Goal: Transaction & Acquisition: Purchase product/service

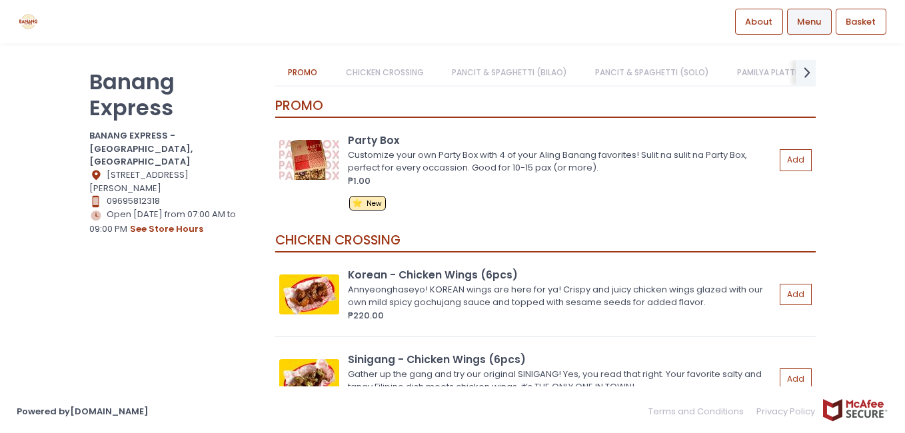
click at [502, 69] on link "PANCIT & SPAGHETTI (BILAO)" at bounding box center [508, 72] width 141 height 25
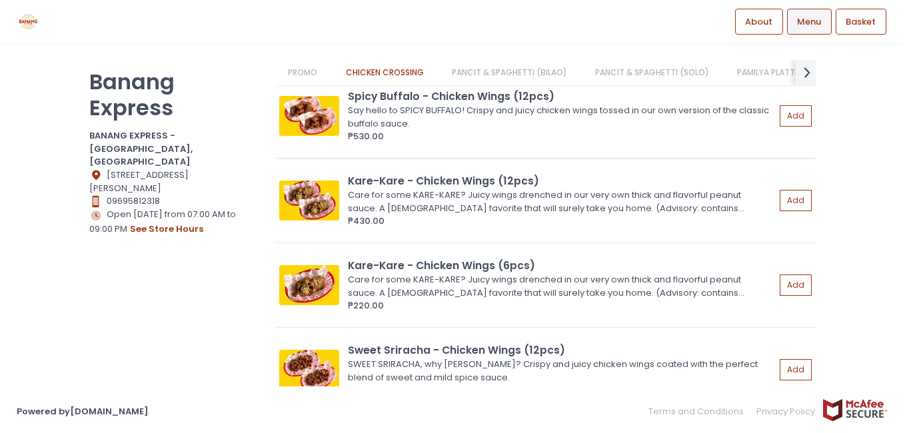
scroll to position [686, 0]
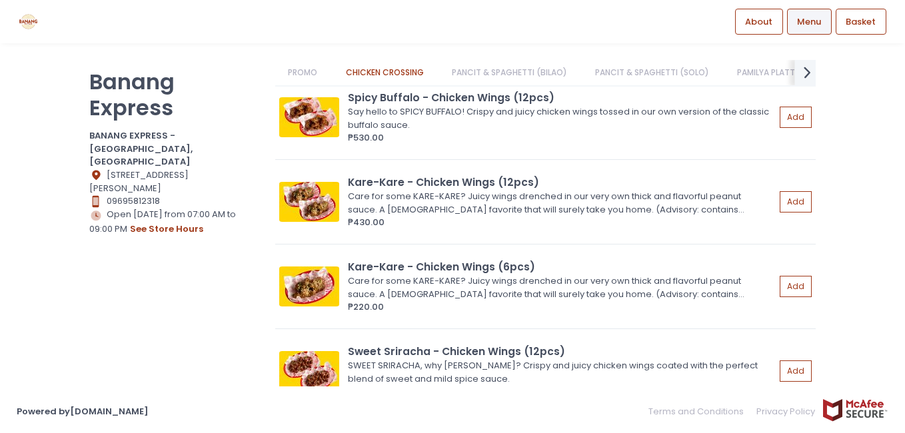
click at [800, 74] on icon "next Created with Sketch." at bounding box center [807, 72] width 19 height 19
click at [280, 75] on icon "prev Created with Sketch." at bounding box center [283, 72] width 19 height 19
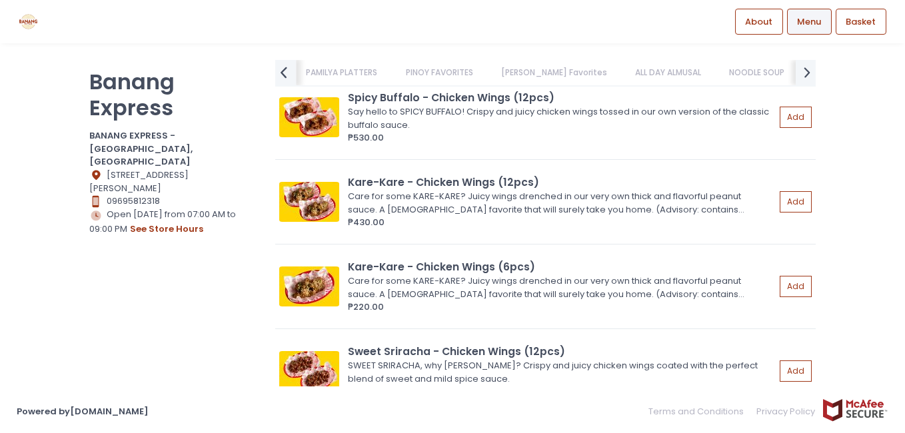
scroll to position [0, 447]
click at [280, 75] on icon "prev Created with Sketch." at bounding box center [283, 72] width 19 height 19
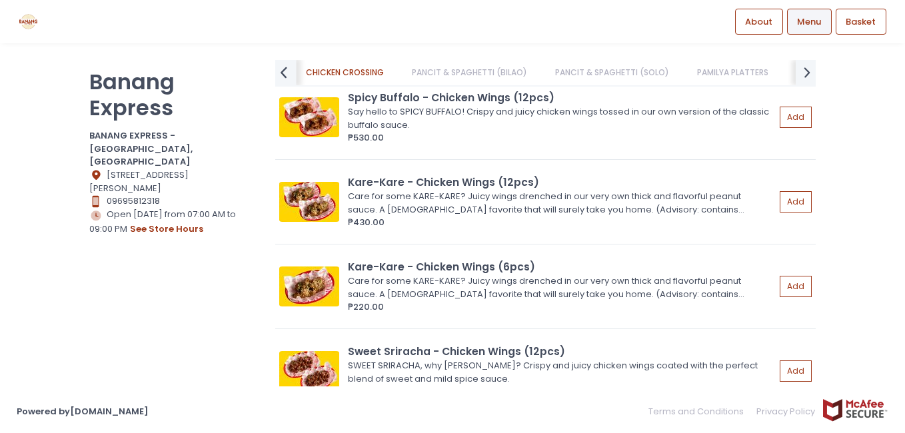
click at [280, 75] on icon "prev Created with Sketch." at bounding box center [283, 72] width 19 height 19
click at [298, 73] on link "PROMO" at bounding box center [302, 72] width 55 height 25
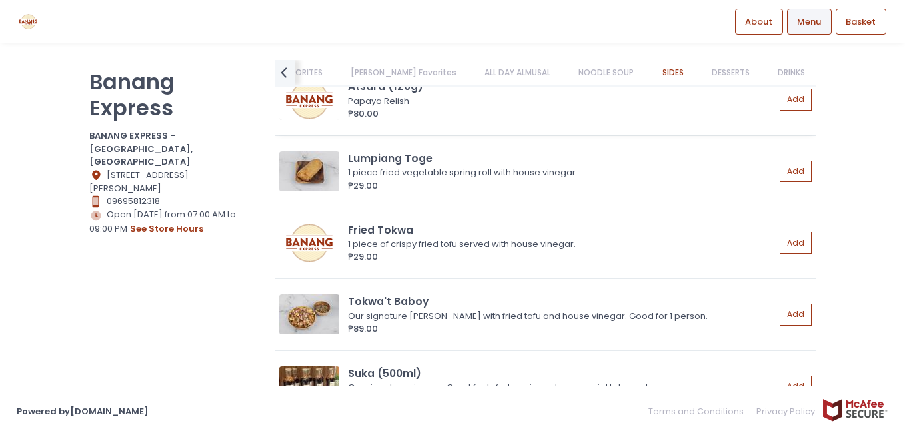
scroll to position [4765, 0]
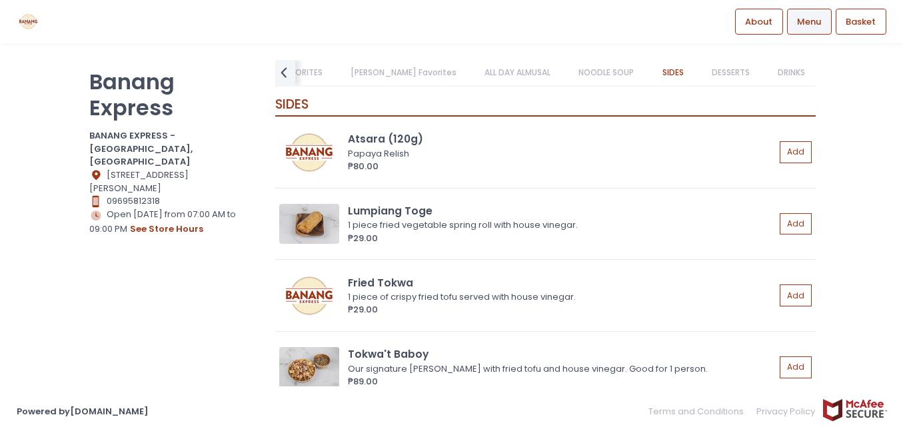
click at [509, 75] on link "ALL DAY ALMUSAL" at bounding box center [518, 72] width 92 height 25
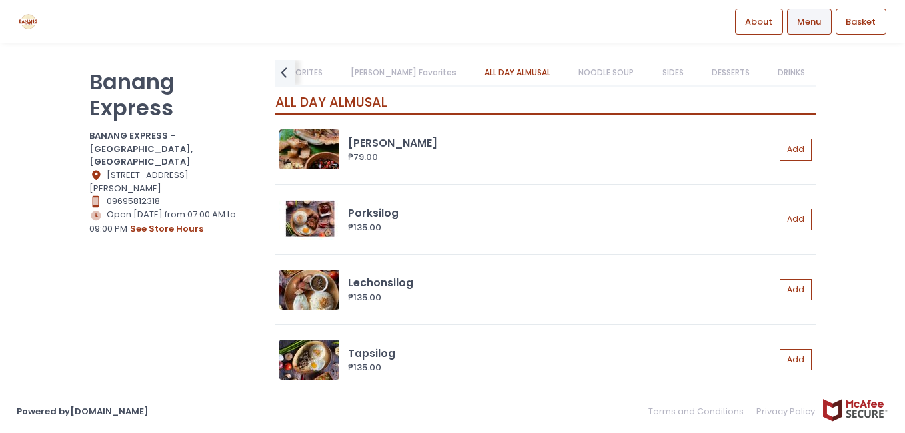
click at [424, 77] on link "[PERSON_NAME] Favorites" at bounding box center [403, 72] width 132 height 25
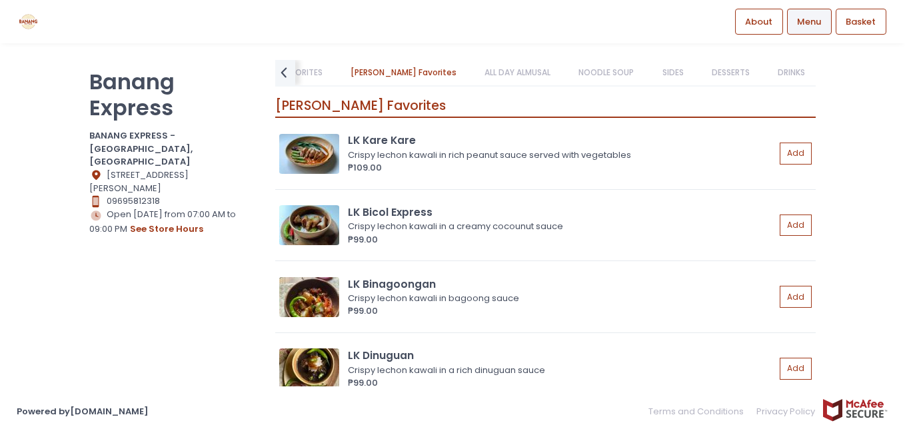
click at [324, 71] on link "PINOY FAVORITES" at bounding box center [288, 72] width 93 height 25
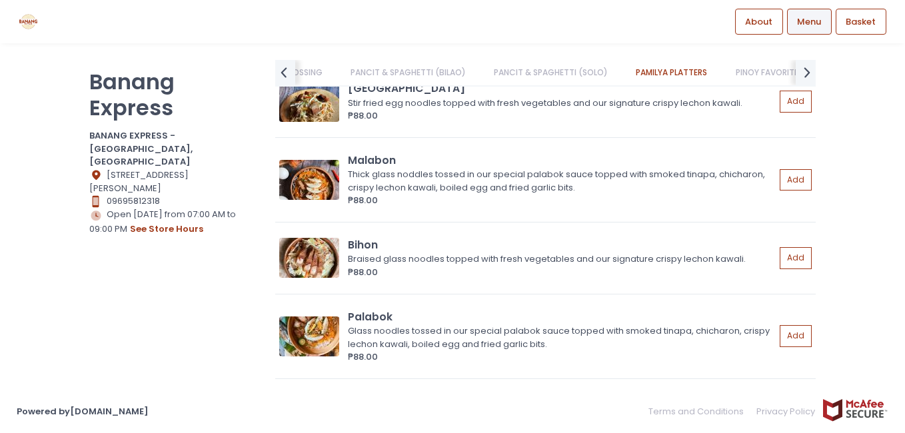
scroll to position [1900, 0]
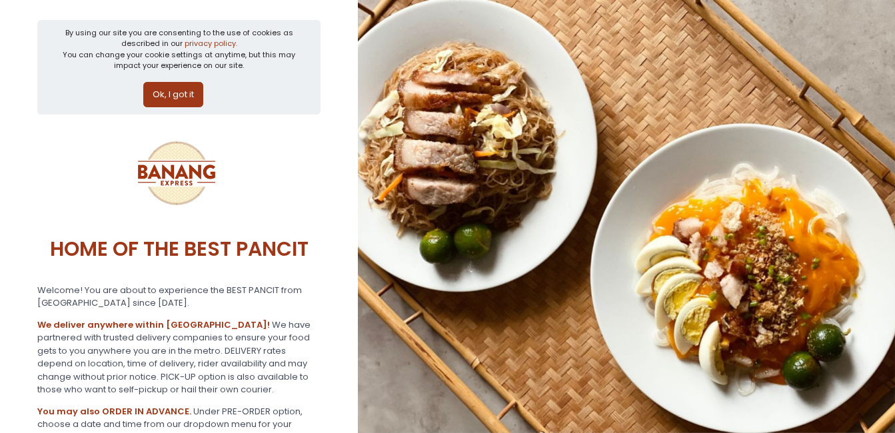
click at [181, 93] on button "Ok, I got it" at bounding box center [173, 94] width 60 height 25
